Goal: Entertainment & Leisure: Browse casually

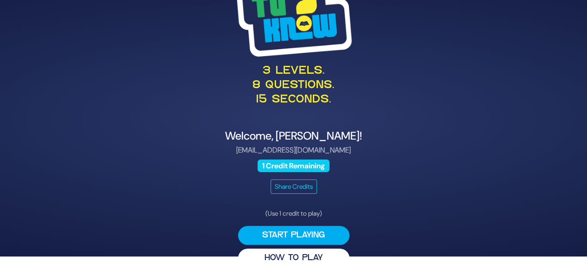
scroll to position [22, 0]
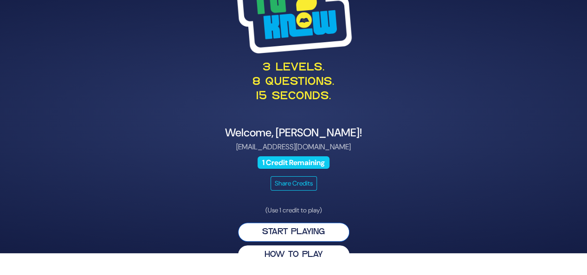
click at [293, 230] on button "Start Playing" at bounding box center [293, 232] width 111 height 19
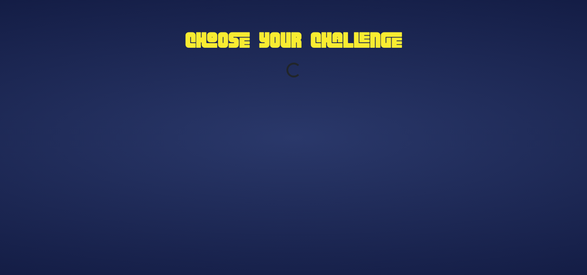
scroll to position [0, 0]
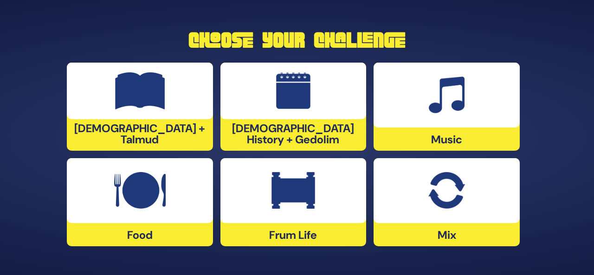
click at [306, 192] on img at bounding box center [293, 190] width 44 height 37
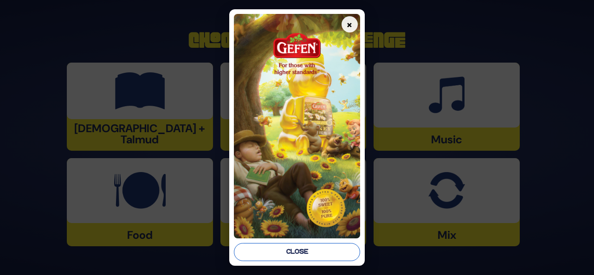
click at [304, 255] on button "Close" at bounding box center [297, 252] width 126 height 18
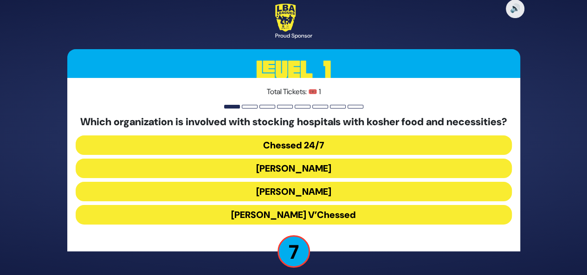
click at [307, 151] on button "Chessed 24/7" at bounding box center [294, 144] width 436 height 19
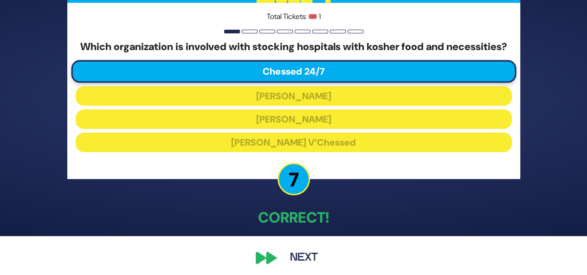
scroll to position [45, 0]
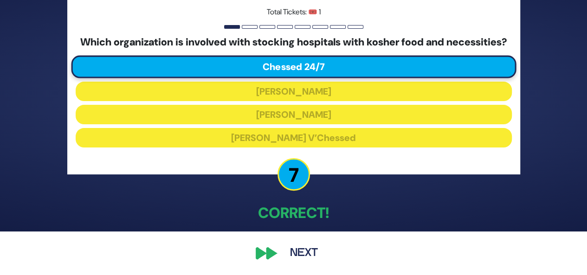
click at [300, 259] on button "Next" at bounding box center [304, 253] width 54 height 21
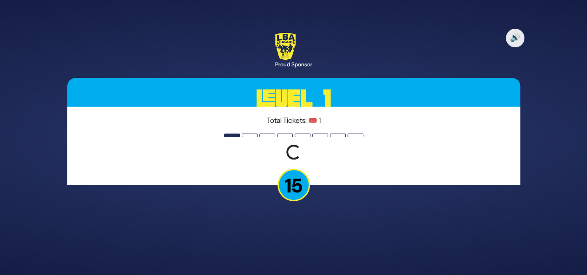
scroll to position [0, 0]
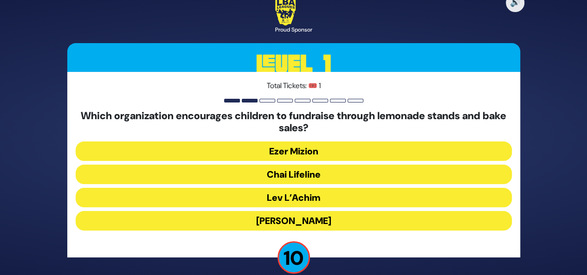
click at [288, 175] on button "Chai Lifeline" at bounding box center [294, 174] width 436 height 19
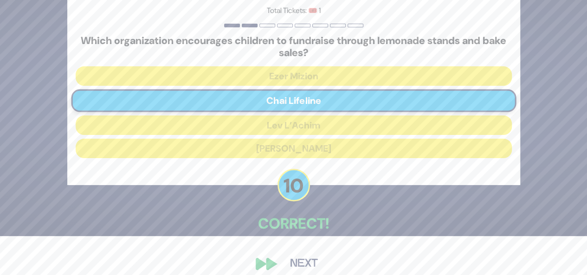
scroll to position [49, 0]
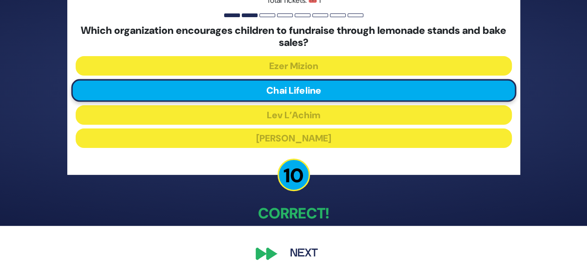
click at [301, 255] on button "Next" at bounding box center [304, 253] width 54 height 21
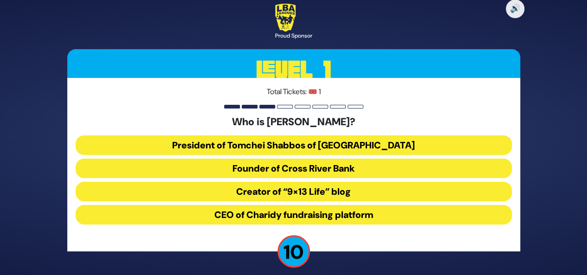
click at [350, 143] on button "President of Tomchei Shabbos of [GEOGRAPHIC_DATA]" at bounding box center [294, 144] width 436 height 19
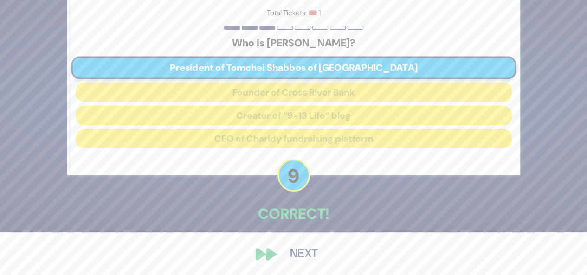
scroll to position [44, 0]
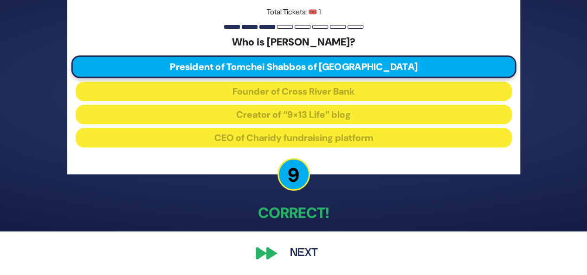
click at [294, 253] on button "Next" at bounding box center [304, 253] width 54 height 21
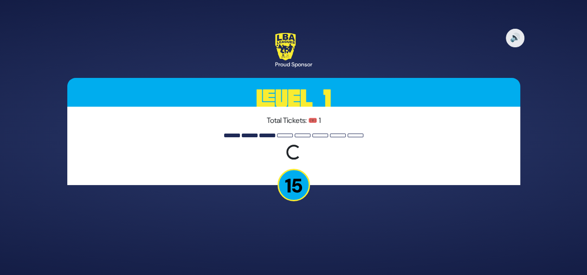
scroll to position [0, 0]
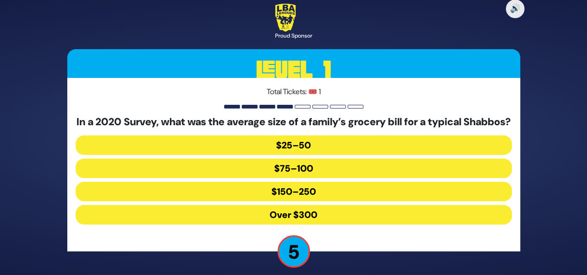
click at [303, 195] on button "$150–250" at bounding box center [294, 191] width 436 height 19
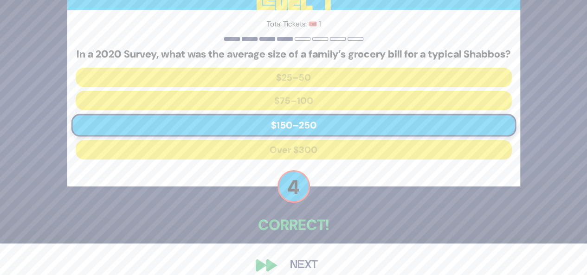
scroll to position [45, 0]
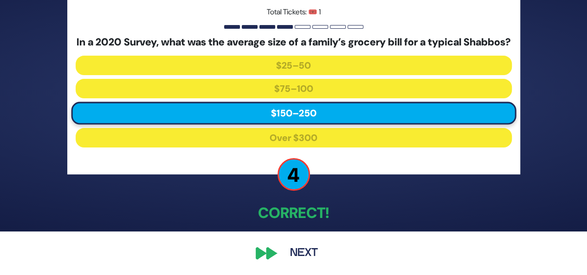
click at [294, 258] on button "Next" at bounding box center [304, 253] width 54 height 21
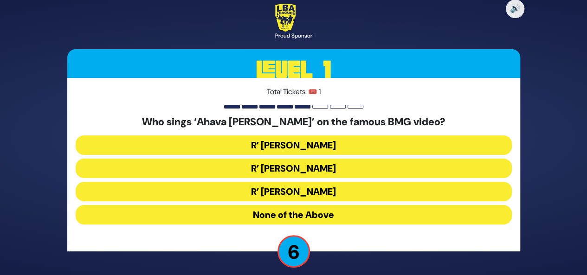
click at [290, 167] on button "R’ [PERSON_NAME]" at bounding box center [294, 168] width 436 height 19
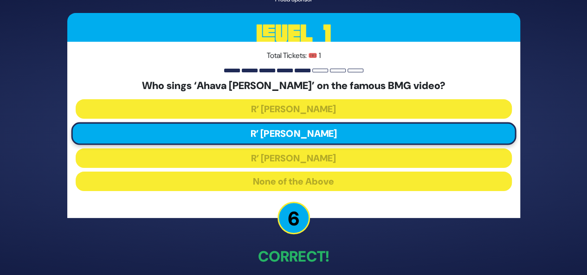
scroll to position [44, 0]
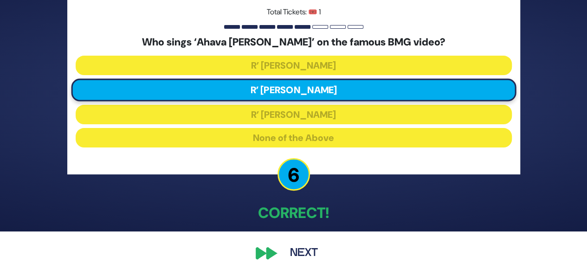
click at [304, 249] on button "Next" at bounding box center [304, 253] width 54 height 21
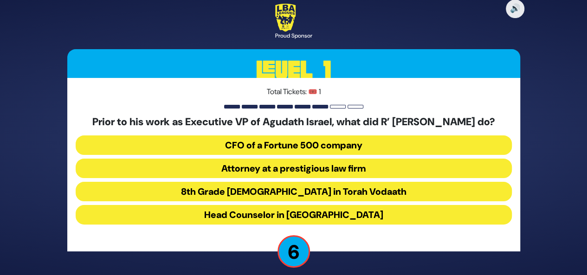
click at [297, 172] on button "Attorney at a prestigious law firm" at bounding box center [294, 168] width 436 height 19
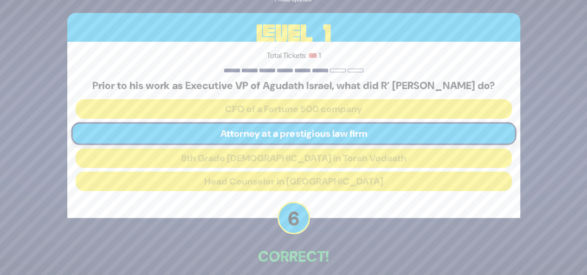
scroll to position [49, 0]
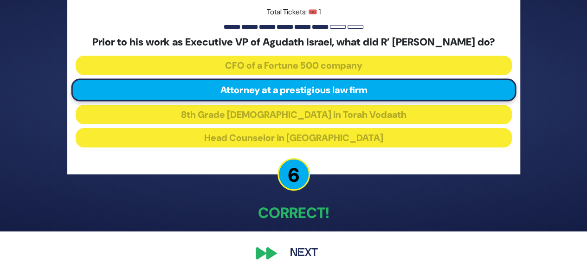
click at [298, 251] on button "Next" at bounding box center [304, 253] width 54 height 21
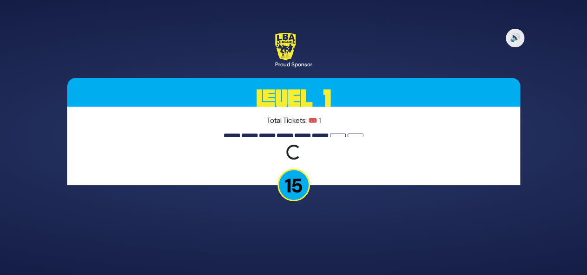
scroll to position [0, 0]
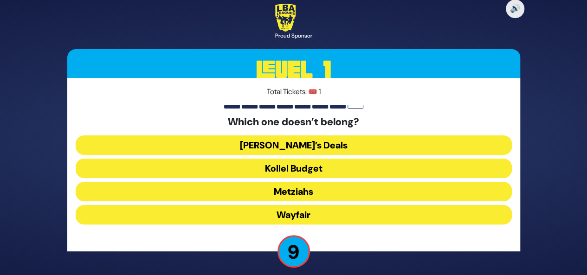
click at [327, 216] on button "Wayfair" at bounding box center [294, 214] width 436 height 19
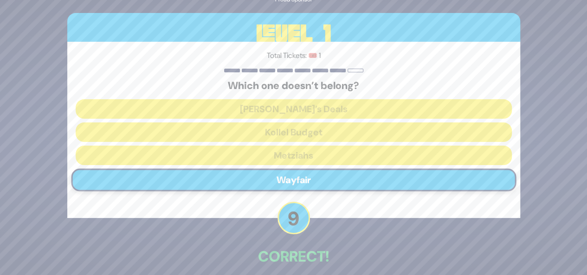
scroll to position [44, 0]
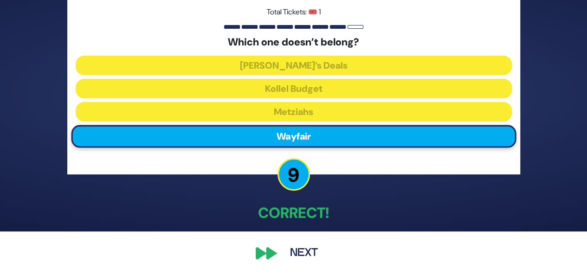
click at [307, 253] on button "Next" at bounding box center [304, 253] width 54 height 21
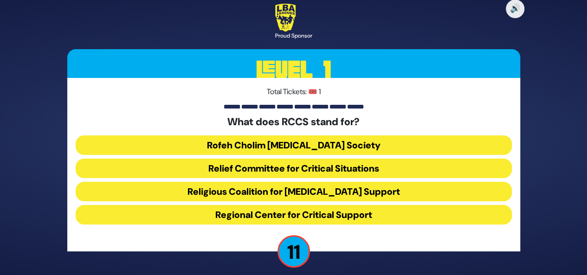
click at [274, 146] on button "Rofeh Cholim [MEDICAL_DATA] Society" at bounding box center [294, 144] width 436 height 19
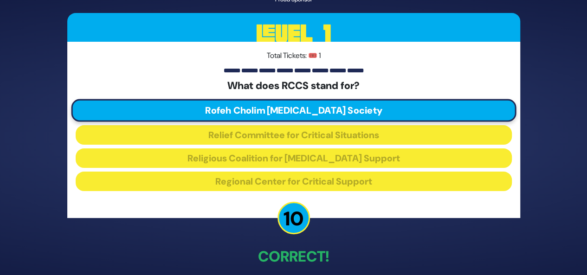
scroll to position [44, 0]
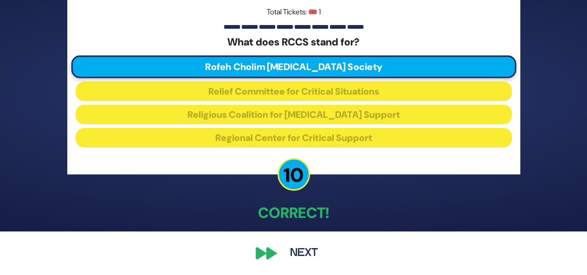
click at [300, 250] on button "Next" at bounding box center [304, 253] width 54 height 21
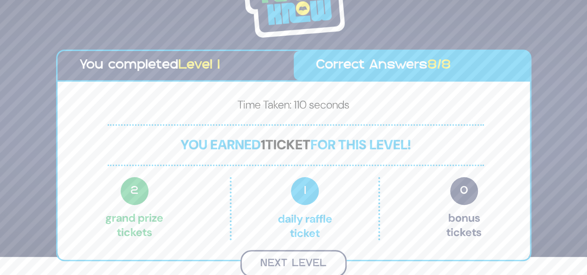
scroll to position [17, 0]
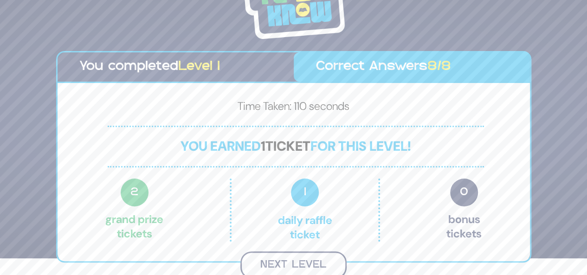
click at [315, 262] on button "Next Level" at bounding box center [293, 264] width 106 height 27
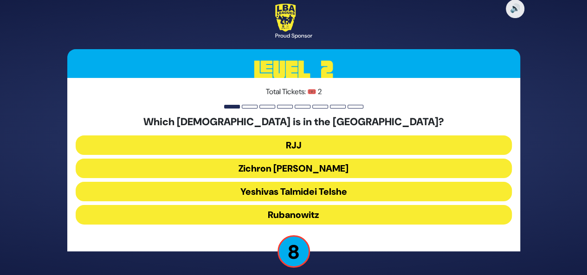
click at [298, 189] on button "Yeshivas Talmidei Telshe" at bounding box center [294, 191] width 436 height 19
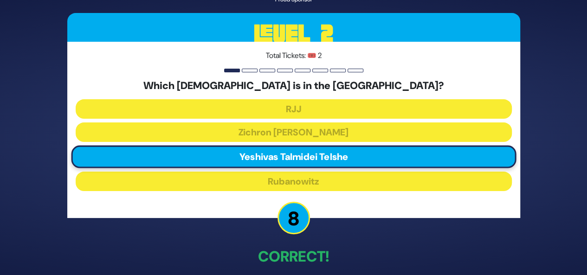
scroll to position [44, 0]
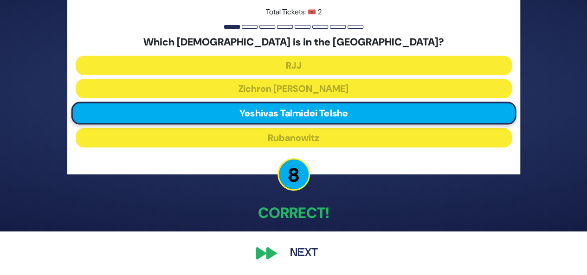
click at [296, 255] on button "Next" at bounding box center [304, 253] width 54 height 21
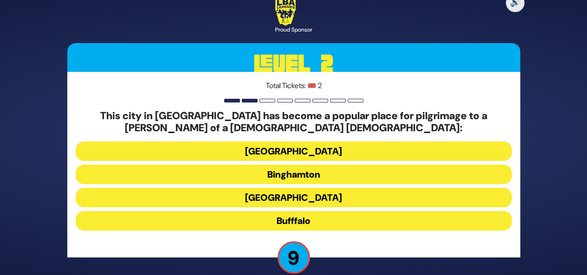
click at [335, 217] on button "Bufffalo" at bounding box center [294, 220] width 436 height 19
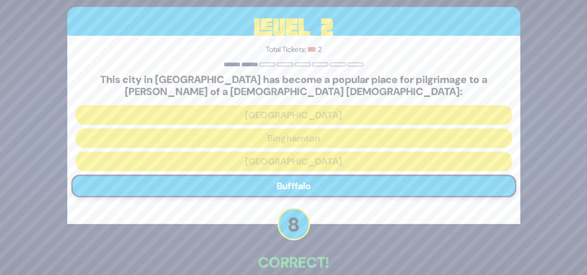
scroll to position [49, 0]
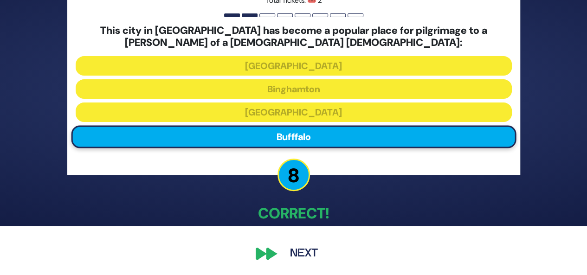
click at [296, 249] on button "Next" at bounding box center [304, 253] width 54 height 21
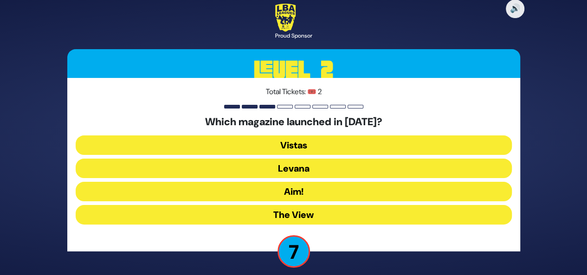
click at [294, 168] on button "Levana" at bounding box center [294, 168] width 436 height 19
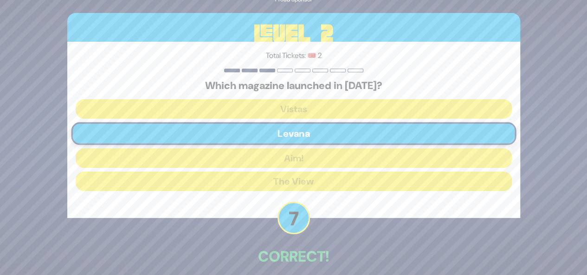
scroll to position [44, 0]
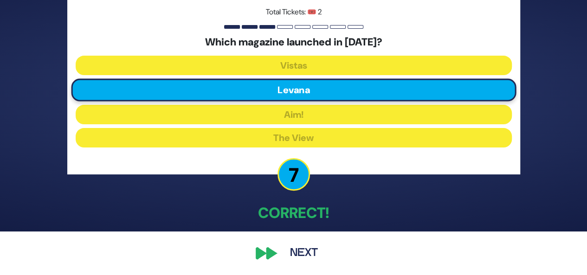
click at [303, 251] on button "Next" at bounding box center [304, 253] width 54 height 21
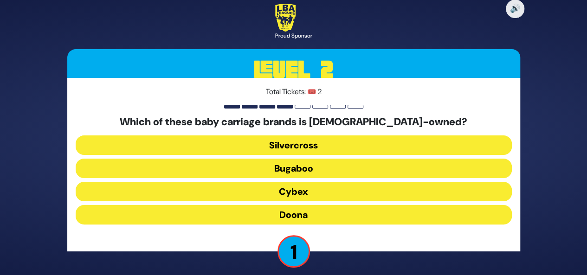
click at [296, 145] on button "Silvercross" at bounding box center [294, 144] width 436 height 19
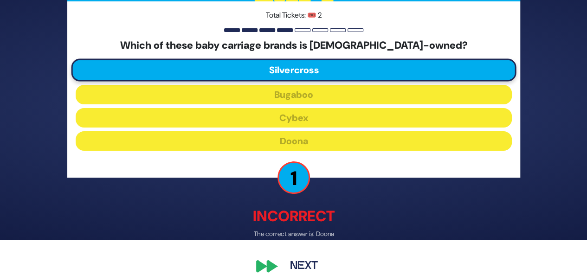
scroll to position [48, 0]
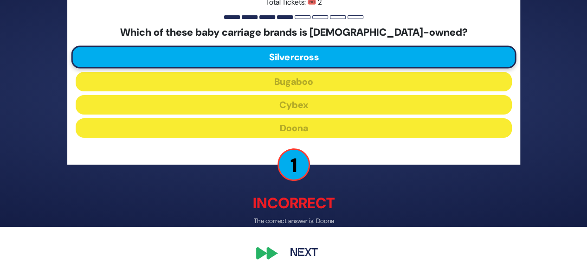
click at [297, 251] on button "Next" at bounding box center [304, 253] width 54 height 21
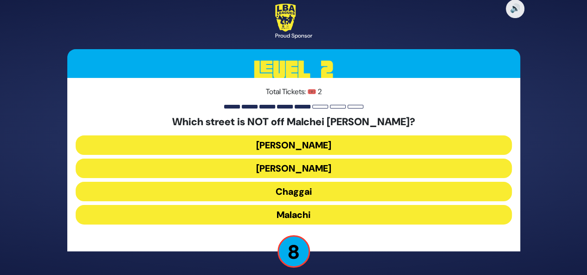
click at [309, 194] on button "Chaggai" at bounding box center [294, 191] width 436 height 19
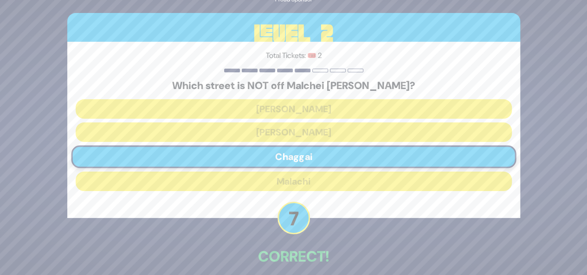
scroll to position [44, 0]
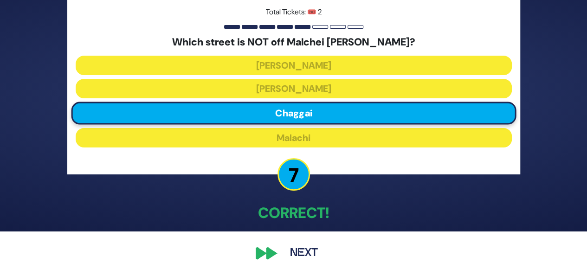
click at [301, 251] on button "Next" at bounding box center [304, 253] width 54 height 21
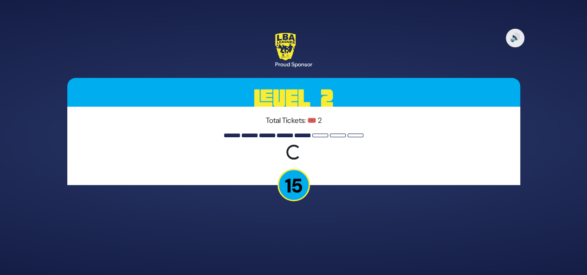
scroll to position [0, 0]
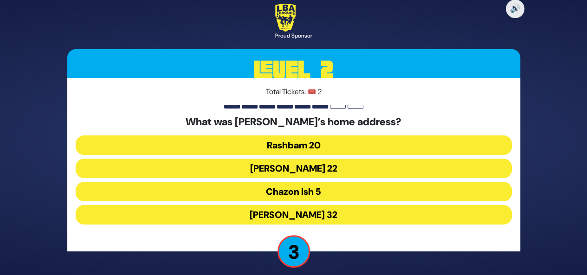
click at [313, 192] on button "Chazon Ish 5" at bounding box center [294, 191] width 436 height 19
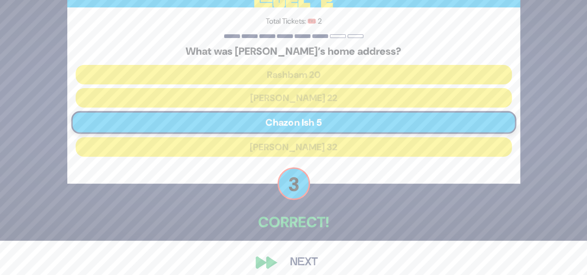
scroll to position [44, 0]
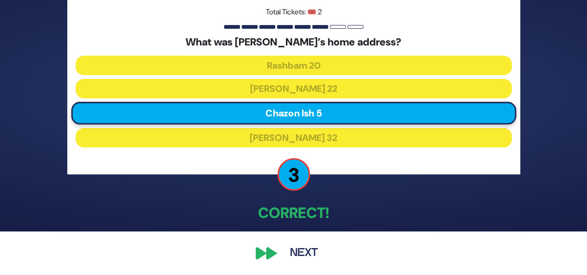
click at [297, 253] on button "Next" at bounding box center [304, 253] width 54 height 21
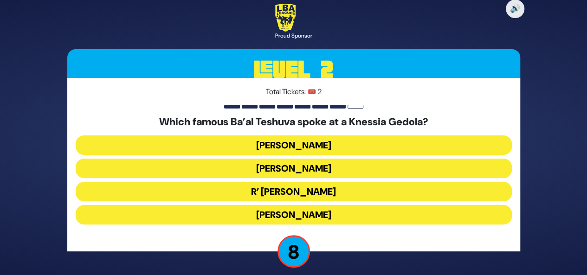
scroll to position [7, 0]
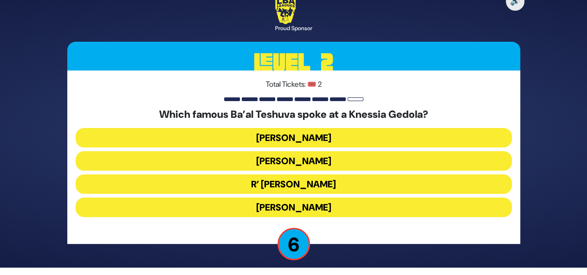
click at [326, 180] on button "R’ [PERSON_NAME]" at bounding box center [294, 183] width 436 height 19
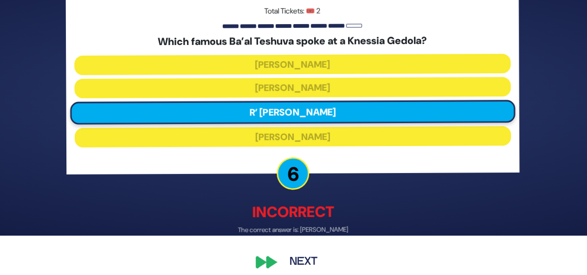
scroll to position [48, 0]
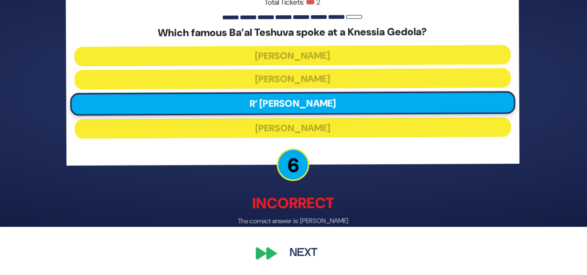
click at [304, 255] on button "Next" at bounding box center [304, 253] width 54 height 21
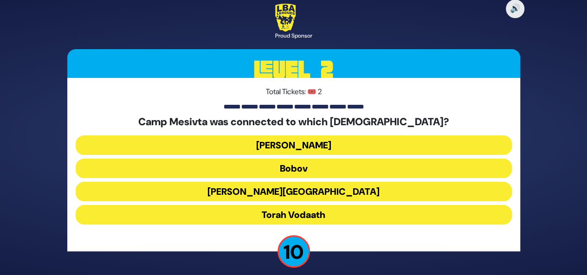
click at [333, 212] on button "Torah Vodaath" at bounding box center [294, 214] width 436 height 19
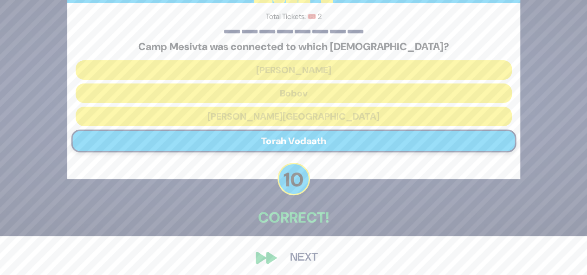
scroll to position [44, 0]
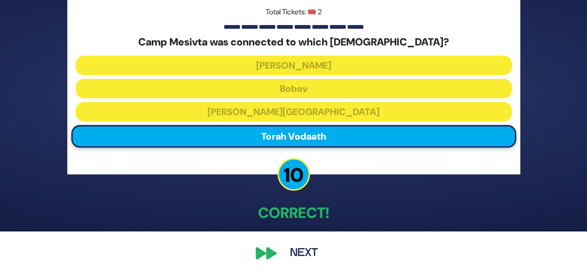
click at [306, 256] on button "Next" at bounding box center [304, 253] width 54 height 21
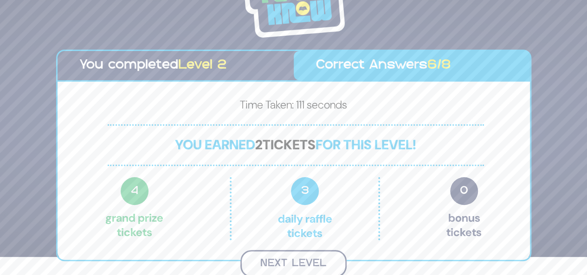
scroll to position [17, 0]
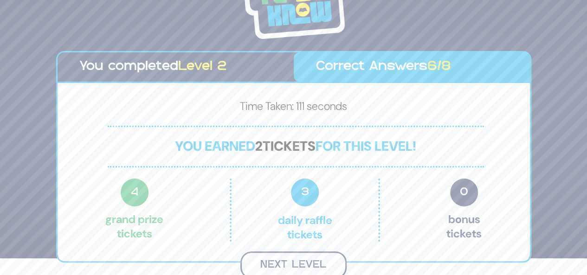
click at [299, 260] on button "Next Level" at bounding box center [293, 264] width 106 height 27
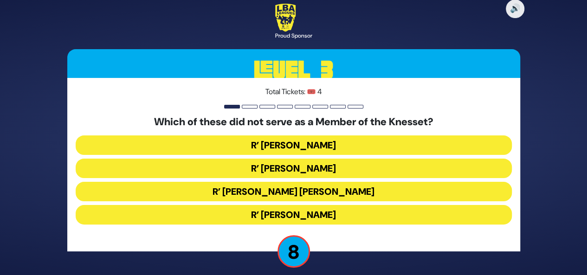
click at [356, 212] on button "R’ [PERSON_NAME]" at bounding box center [294, 214] width 436 height 19
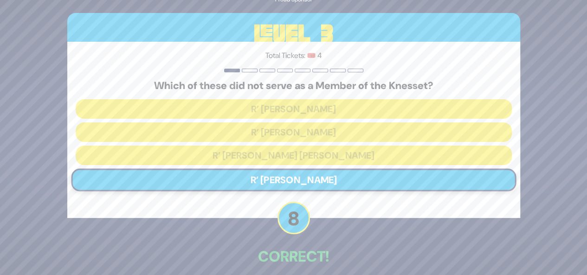
scroll to position [44, 0]
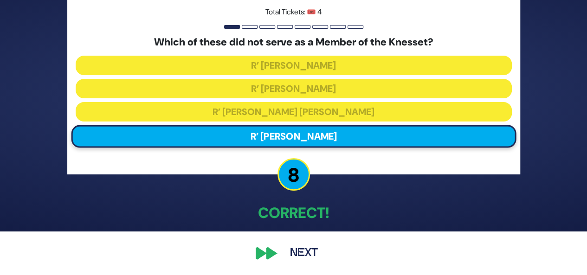
click at [301, 252] on button "Next" at bounding box center [304, 253] width 54 height 21
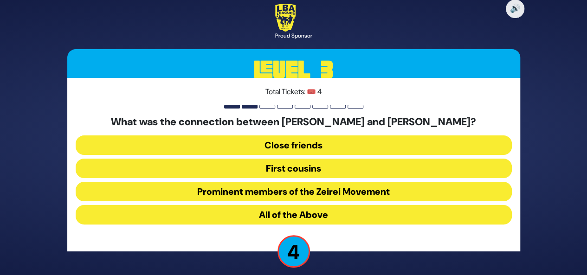
click at [336, 212] on button "All of the Above" at bounding box center [294, 214] width 436 height 19
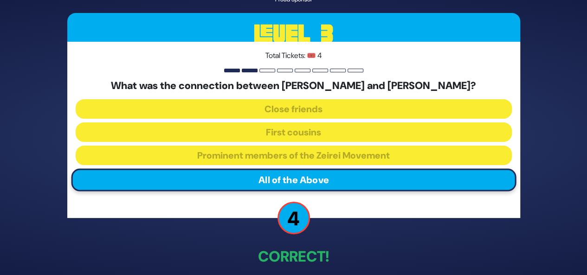
scroll to position [44, 0]
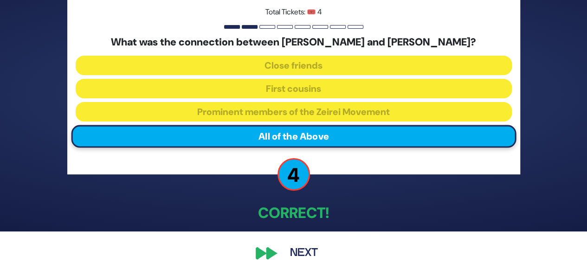
click at [306, 254] on button "Next" at bounding box center [304, 253] width 54 height 21
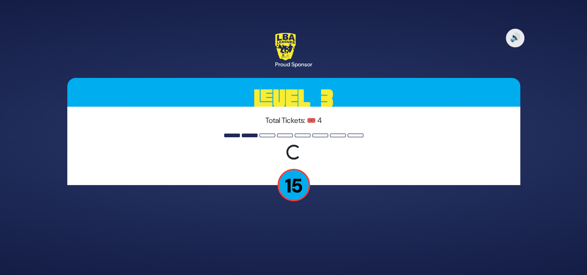
scroll to position [0, 0]
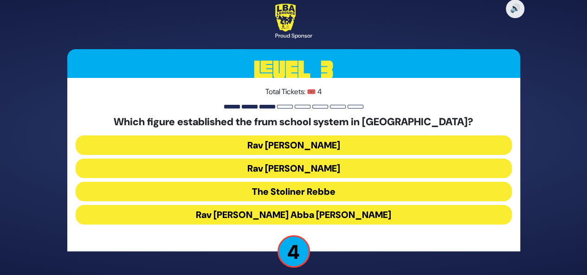
click at [352, 214] on button "Rav [PERSON_NAME] Abba [PERSON_NAME]" at bounding box center [294, 214] width 436 height 19
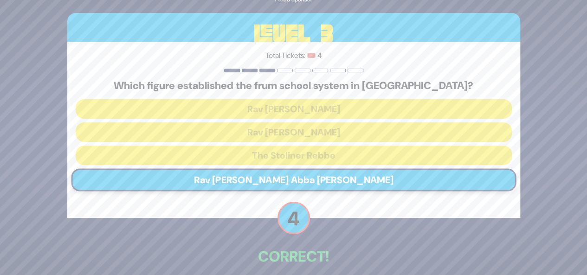
scroll to position [44, 0]
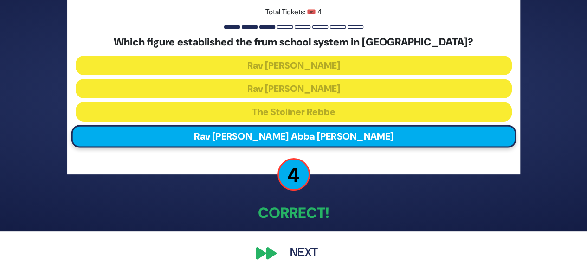
click at [298, 254] on button "Next" at bounding box center [304, 253] width 54 height 21
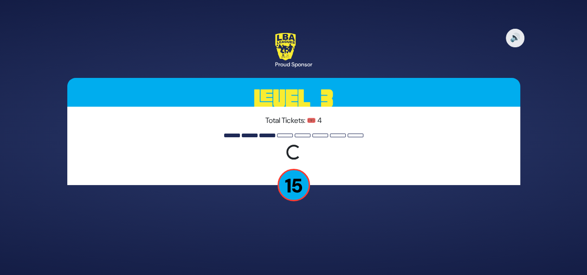
scroll to position [0, 0]
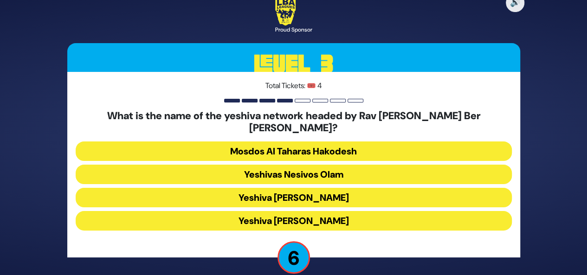
click at [326, 167] on button "Yeshivas Nesivos Olam" at bounding box center [294, 174] width 436 height 19
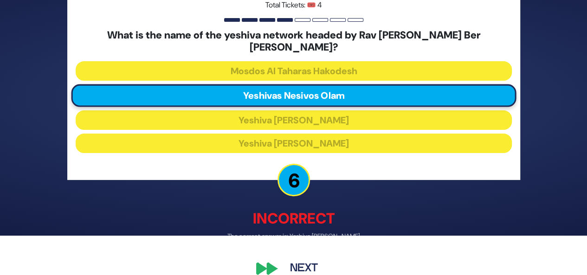
scroll to position [48, 0]
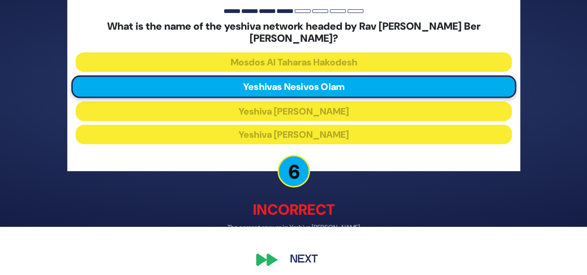
click at [303, 256] on button "Next" at bounding box center [304, 259] width 54 height 21
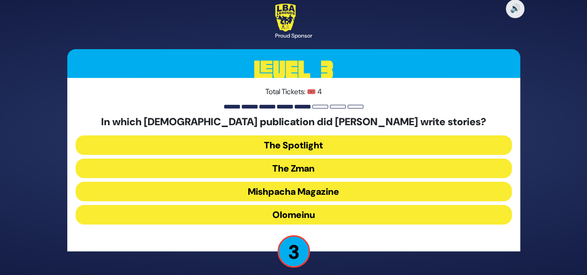
click at [346, 215] on button "Olomeinu" at bounding box center [294, 214] width 436 height 19
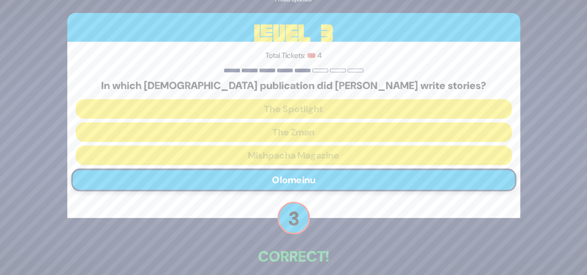
scroll to position [44, 0]
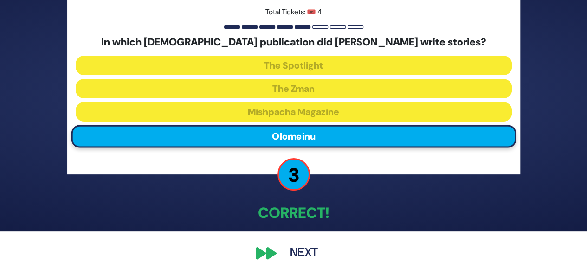
click at [304, 252] on button "Next" at bounding box center [304, 253] width 54 height 21
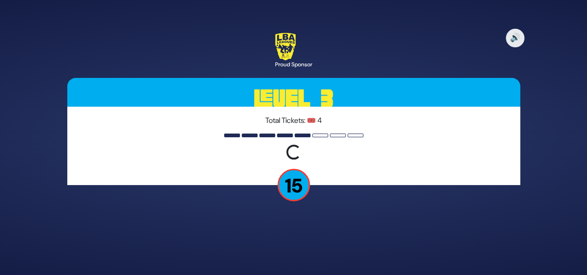
scroll to position [0, 0]
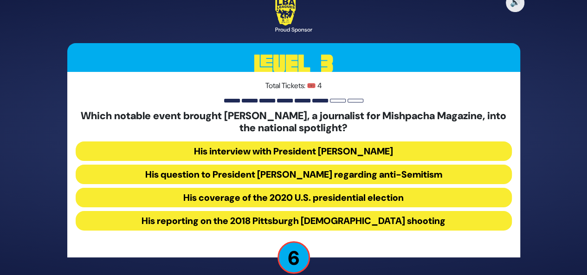
click at [268, 176] on button "His question to President [PERSON_NAME] regarding anti-Semitism" at bounding box center [294, 174] width 436 height 19
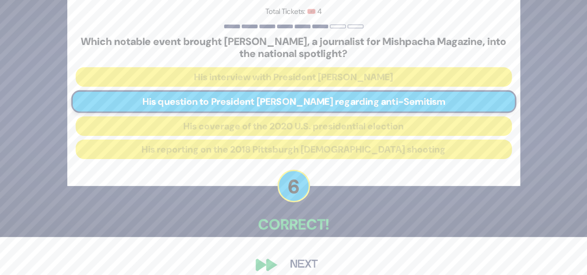
scroll to position [49, 0]
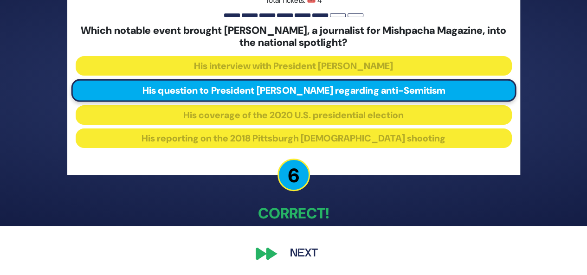
click at [310, 246] on button "Next" at bounding box center [304, 253] width 54 height 21
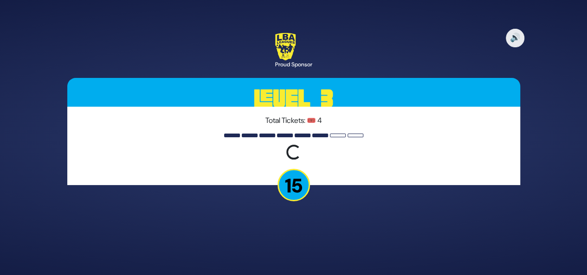
scroll to position [0, 0]
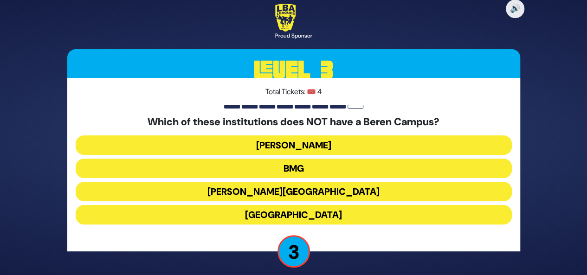
click at [324, 192] on button "[PERSON_NAME][GEOGRAPHIC_DATA]" at bounding box center [294, 191] width 436 height 19
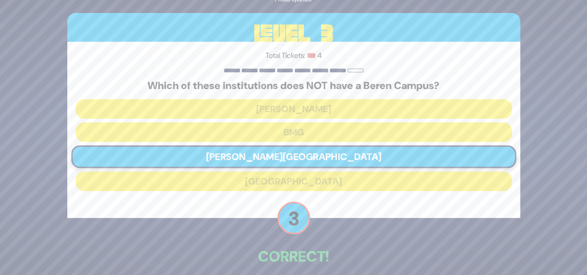
scroll to position [44, 0]
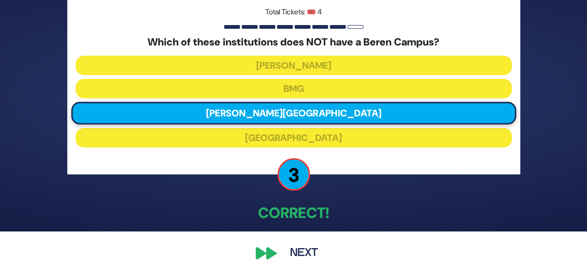
click at [301, 256] on button "Next" at bounding box center [304, 253] width 54 height 21
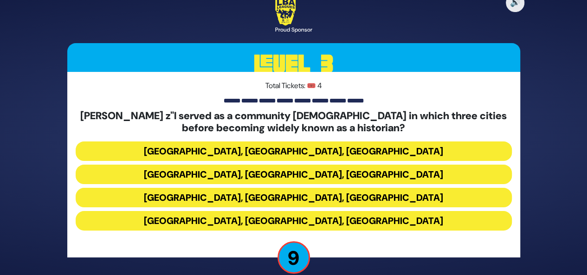
click at [309, 148] on button "[GEOGRAPHIC_DATA], [GEOGRAPHIC_DATA], [GEOGRAPHIC_DATA]" at bounding box center [294, 150] width 436 height 19
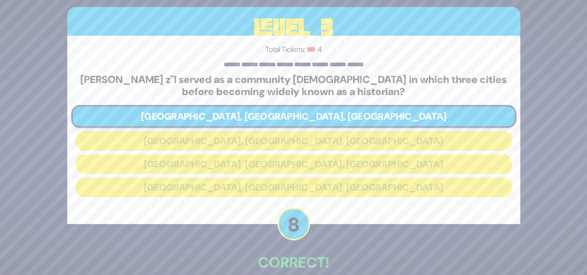
scroll to position [49, 0]
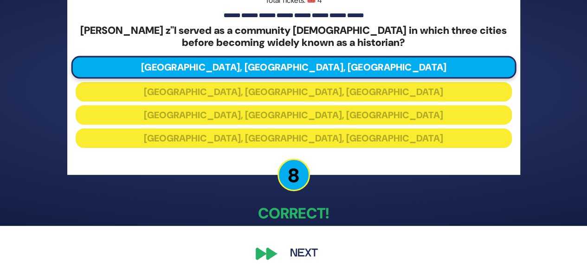
click at [311, 253] on button "Next" at bounding box center [304, 253] width 54 height 21
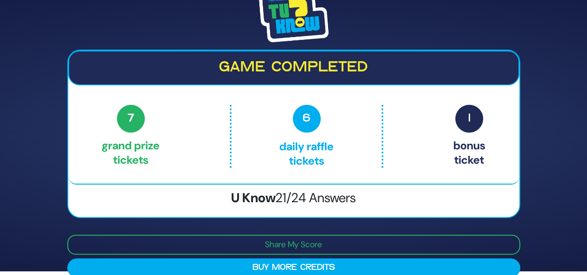
scroll to position [0, 0]
